Goal: Task Accomplishment & Management: Use online tool/utility

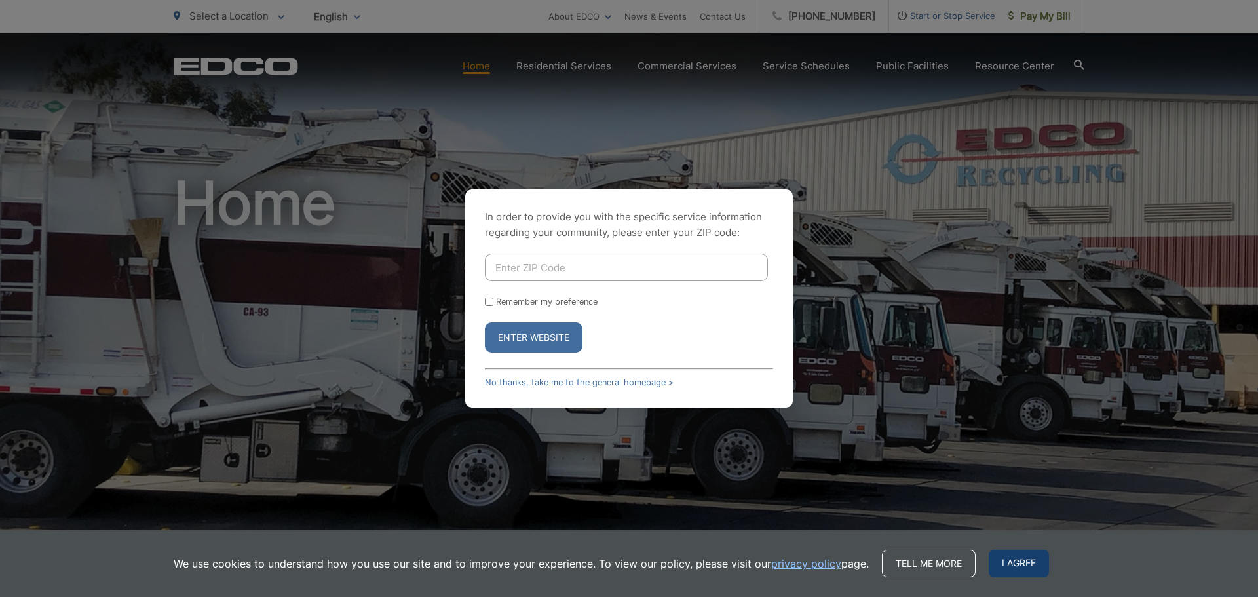
click at [1031, 568] on span "I agree" at bounding box center [1019, 564] width 60 height 28
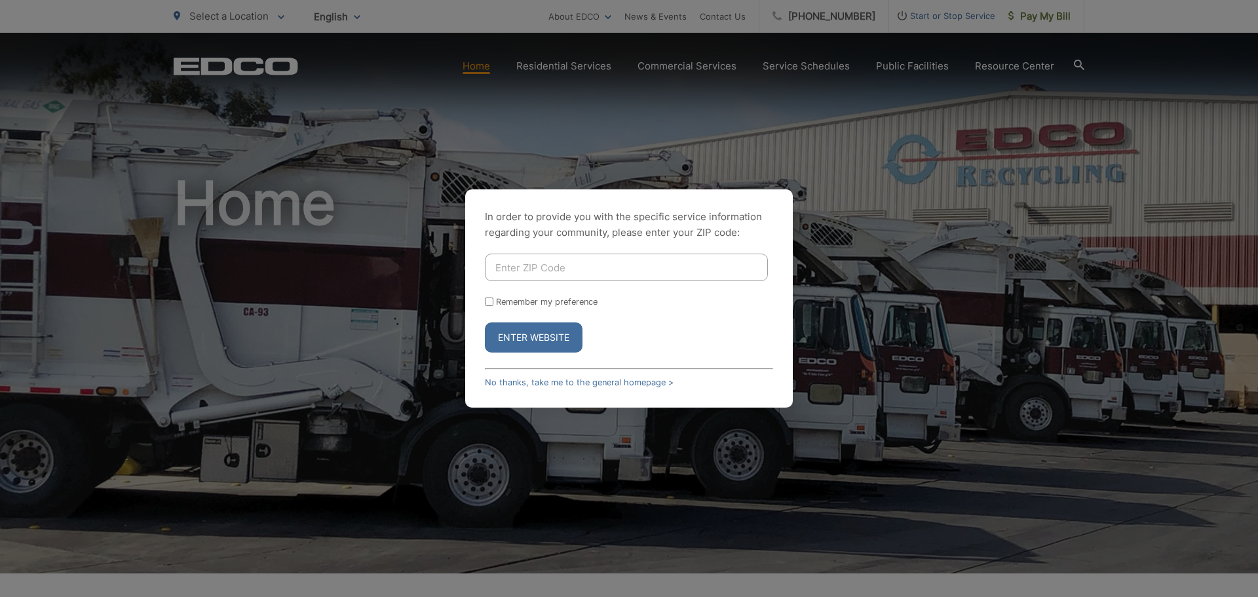
click at [486, 300] on input "Remember my preference" at bounding box center [489, 301] width 9 height 9
checkbox input "true"
click at [522, 265] on input "Enter ZIP Code" at bounding box center [626, 268] width 283 height 28
type input "92104"
click at [486, 303] on input "Remember my preference" at bounding box center [489, 301] width 9 height 9
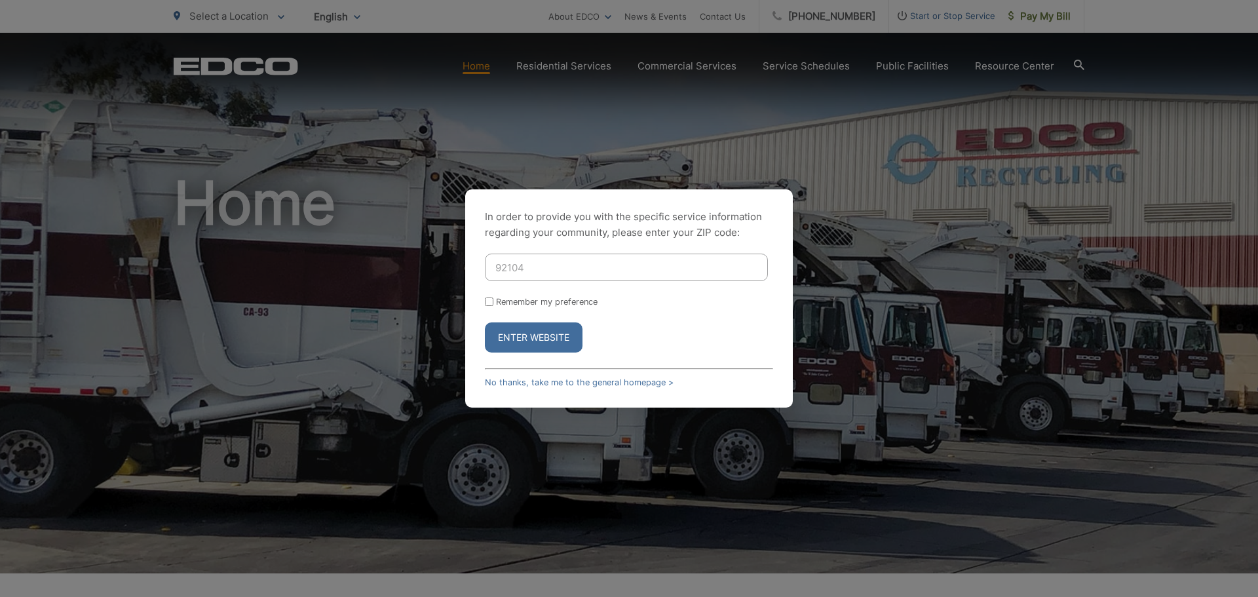
checkbox input "false"
click at [539, 339] on button "Enter Website" at bounding box center [534, 337] width 98 height 30
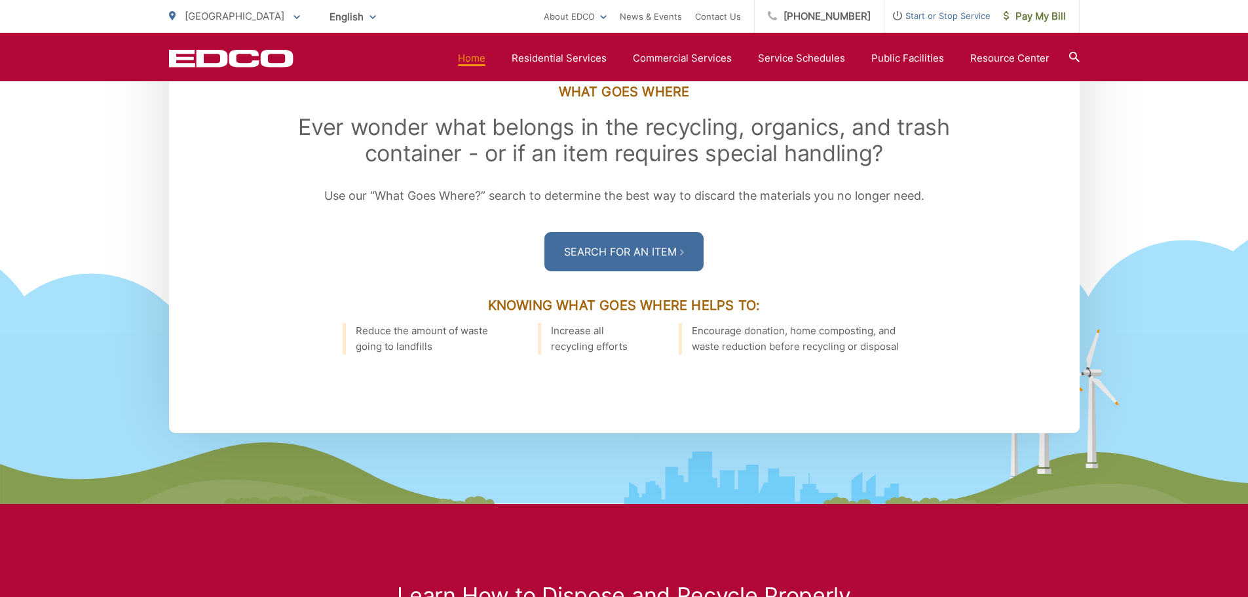
scroll to position [1900, 0]
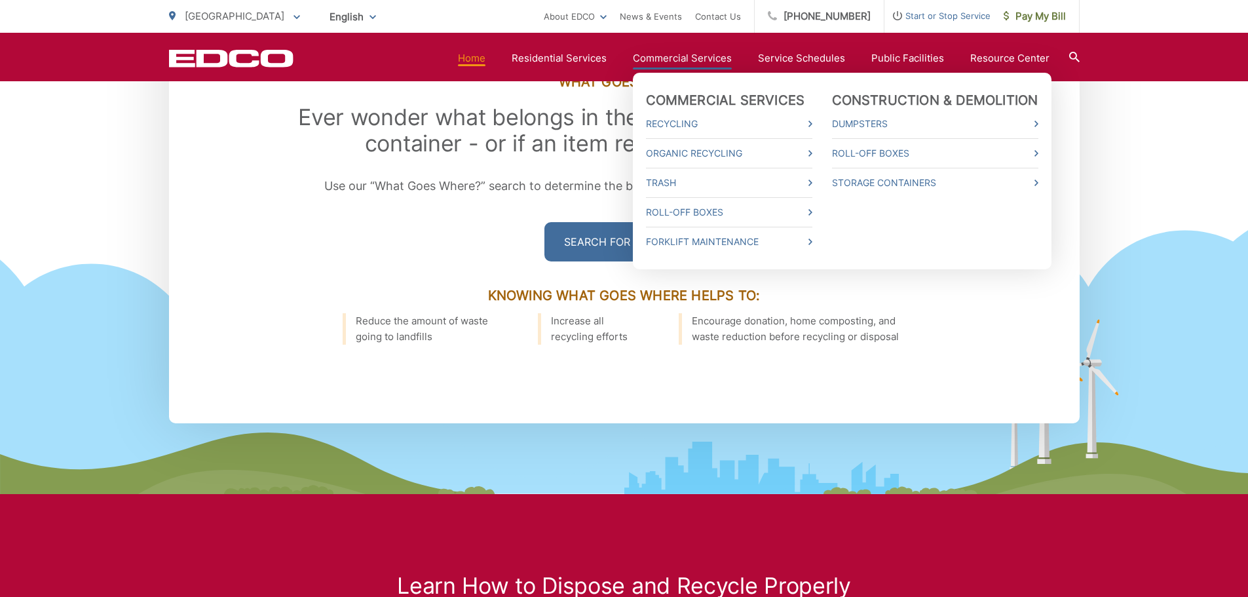
click at [683, 57] on link "Commercial Services" at bounding box center [682, 58] width 99 height 16
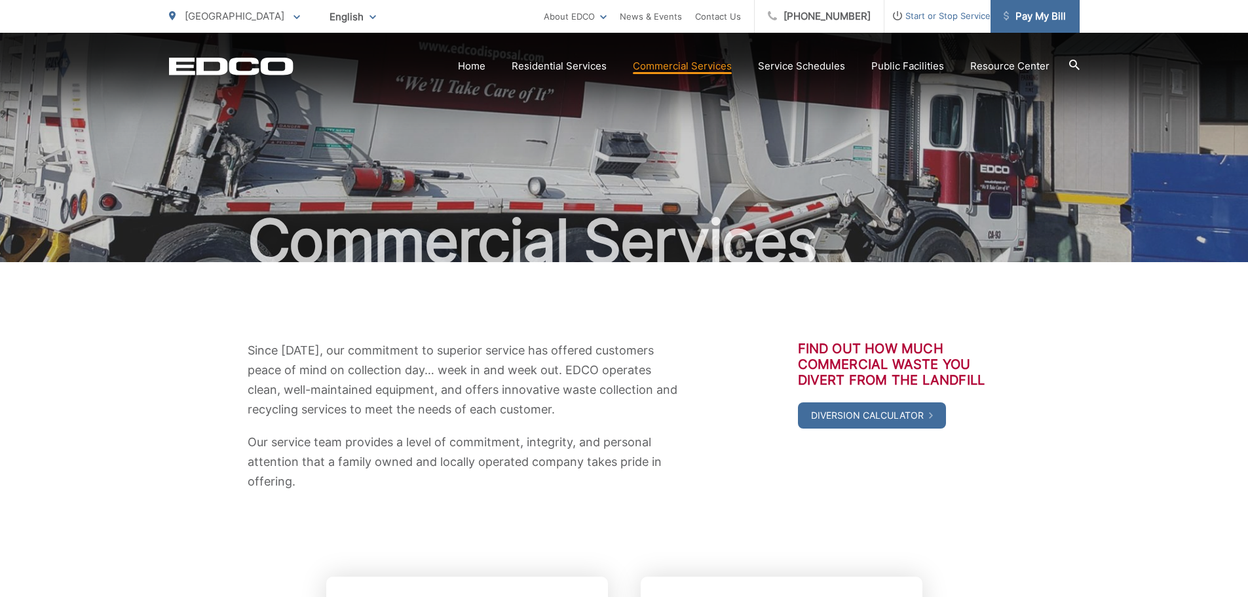
click at [1048, 17] on span "Pay My Bill" at bounding box center [1035, 17] width 62 height 16
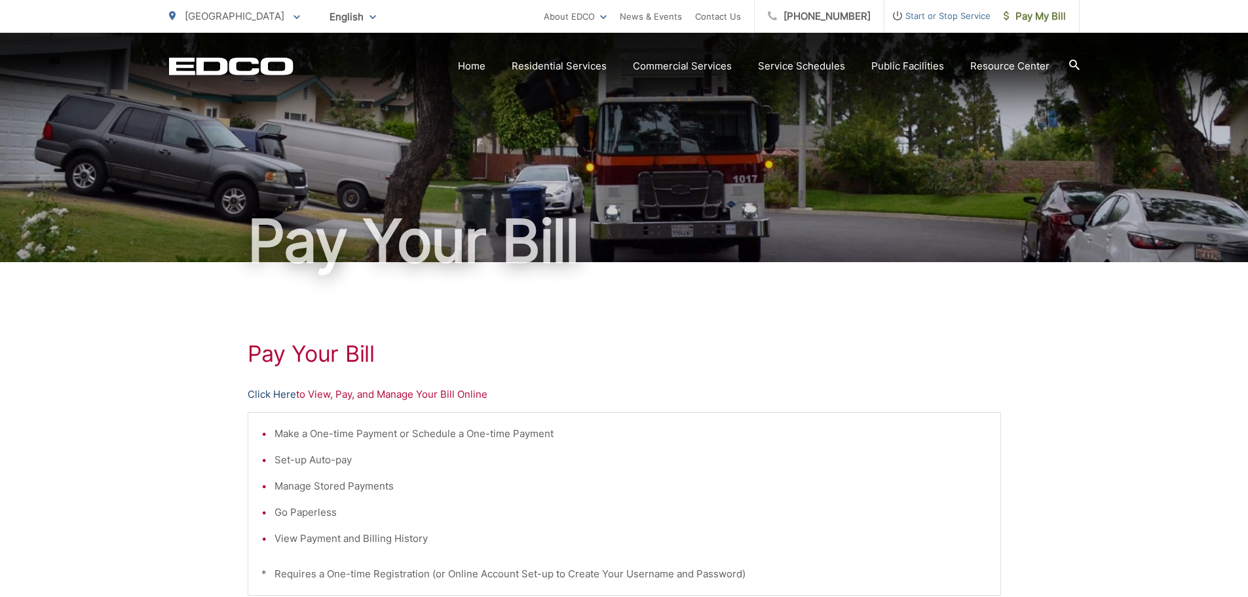
click at [283, 392] on link "Click Here" at bounding box center [272, 395] width 48 height 16
